Goal: Navigation & Orientation: Find specific page/section

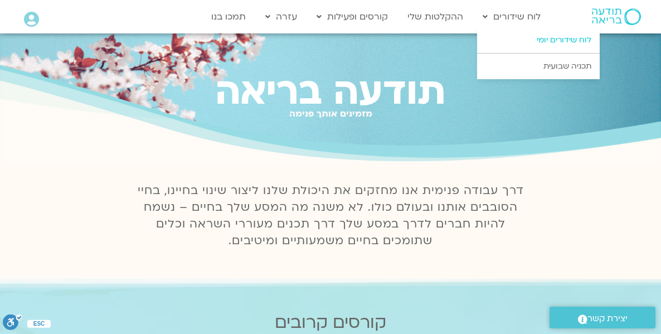
click at [538, 37] on link "לוח שידורים יומי" at bounding box center [538, 40] width 123 height 26
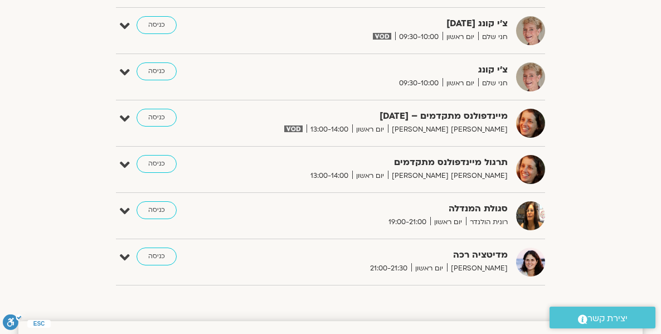
scroll to position [624, 0]
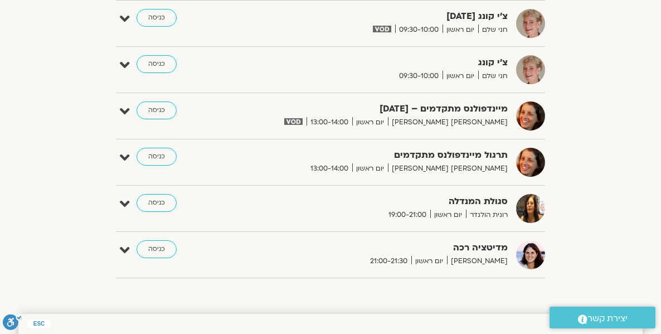
drag, startPoint x: 665, startPoint y: 35, endPoint x: 666, endPoint y: 126, distance: 91.5
click at [137, 201] on link "כניסה" at bounding box center [157, 203] width 40 height 18
